Goal: Browse casually

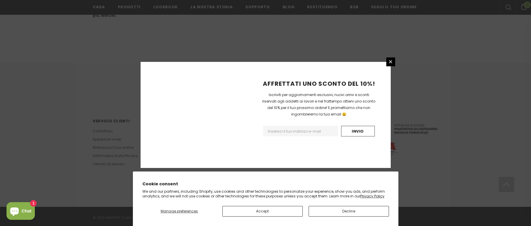
scroll to position [379, 0]
